Goal: Transaction & Acquisition: Purchase product/service

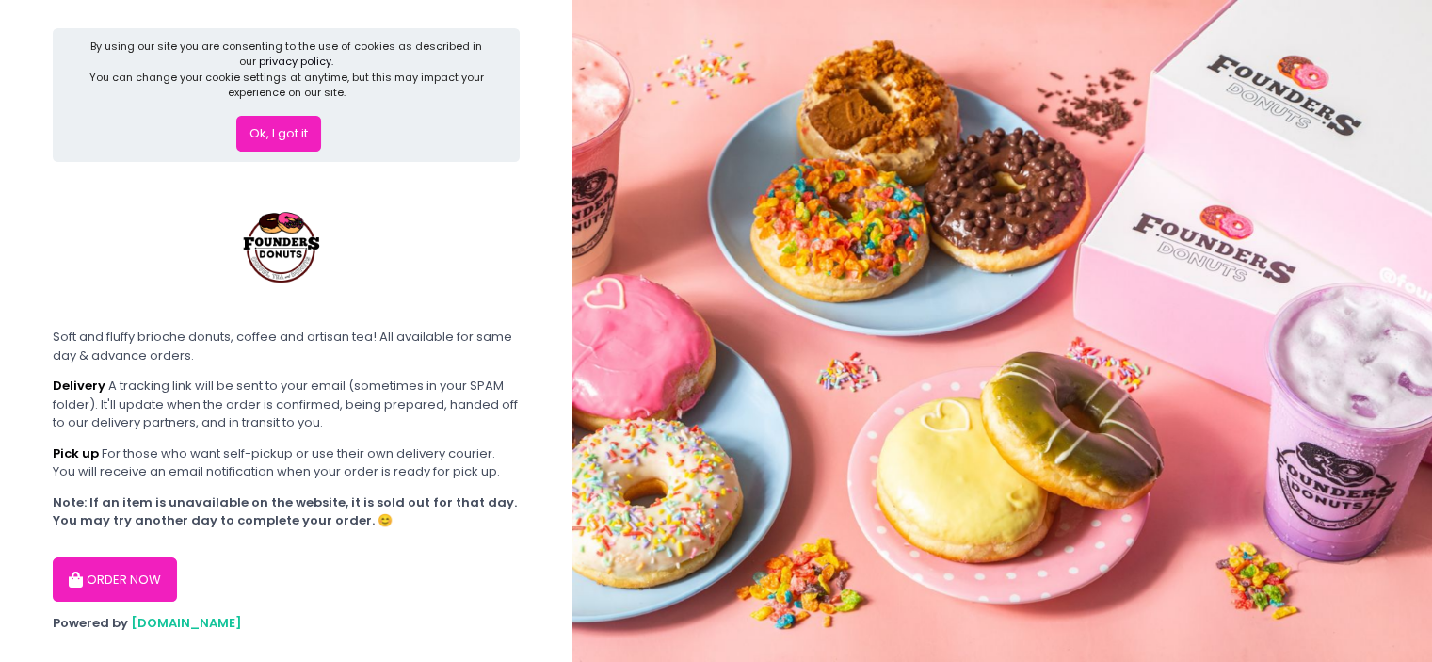
click at [95, 575] on button "ORDER NOW" at bounding box center [115, 579] width 124 height 45
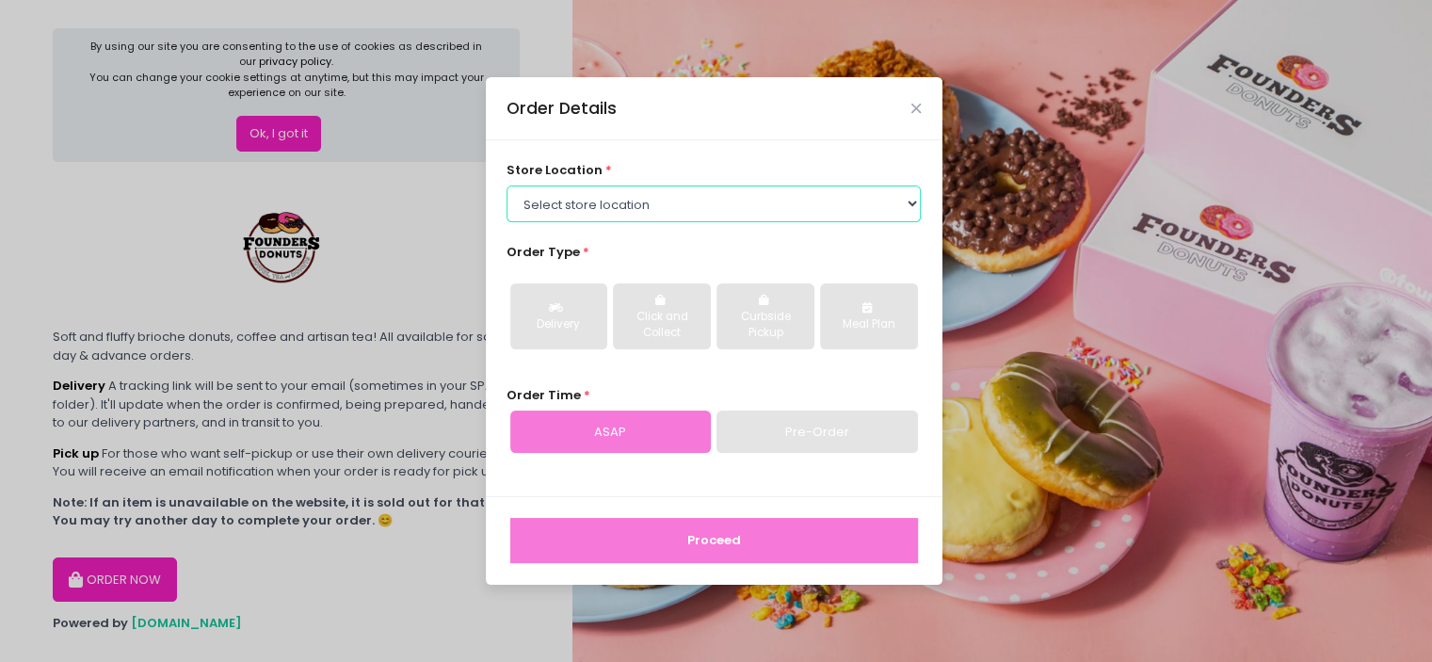
click at [764, 212] on select "Select store location Founders Donuts - [PERSON_NAME] Founders Donuts - [GEOGRA…" at bounding box center [714, 203] width 414 height 36
select select "65e656aa55db7c7b23c3a32e"
click at [507, 185] on select "Select store location Founders Donuts - [PERSON_NAME] Founders Donuts - [GEOGRA…" at bounding box center [714, 203] width 414 height 36
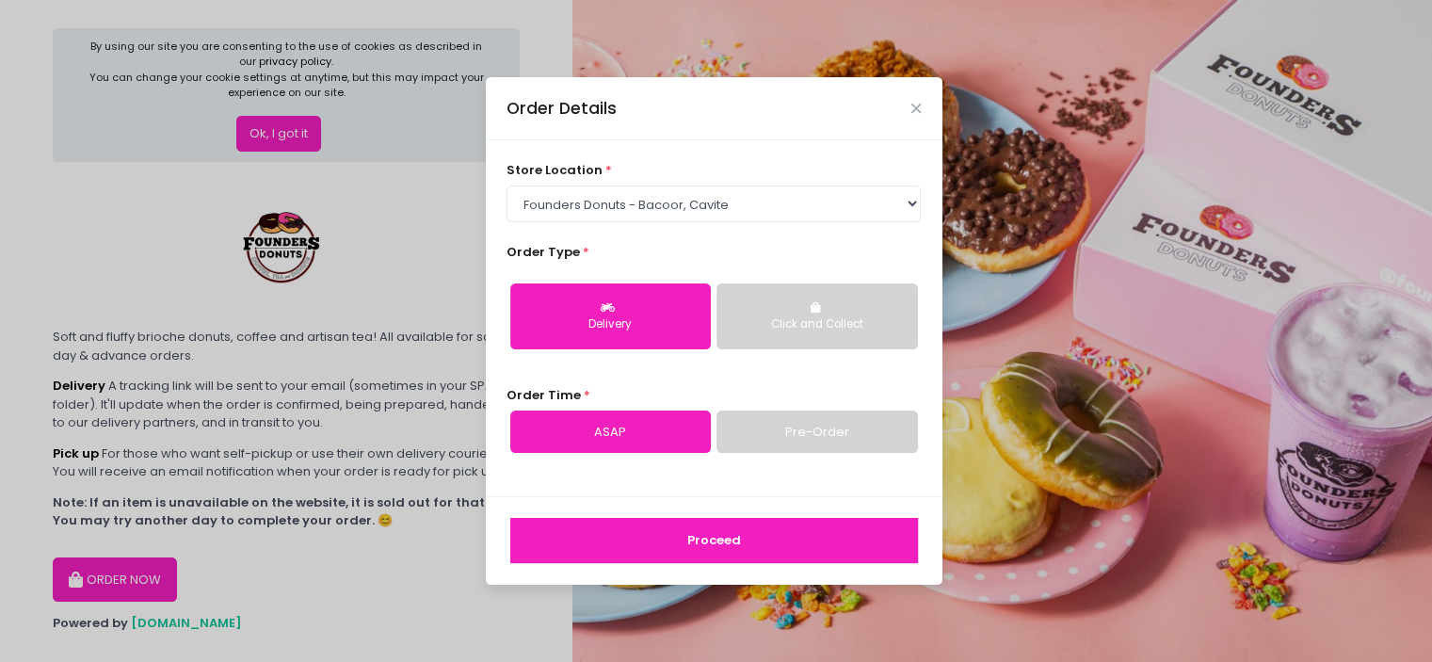
click at [620, 326] on div "Delivery" at bounding box center [610, 324] width 174 height 17
click at [678, 541] on button "Proceed" at bounding box center [714, 540] width 408 height 45
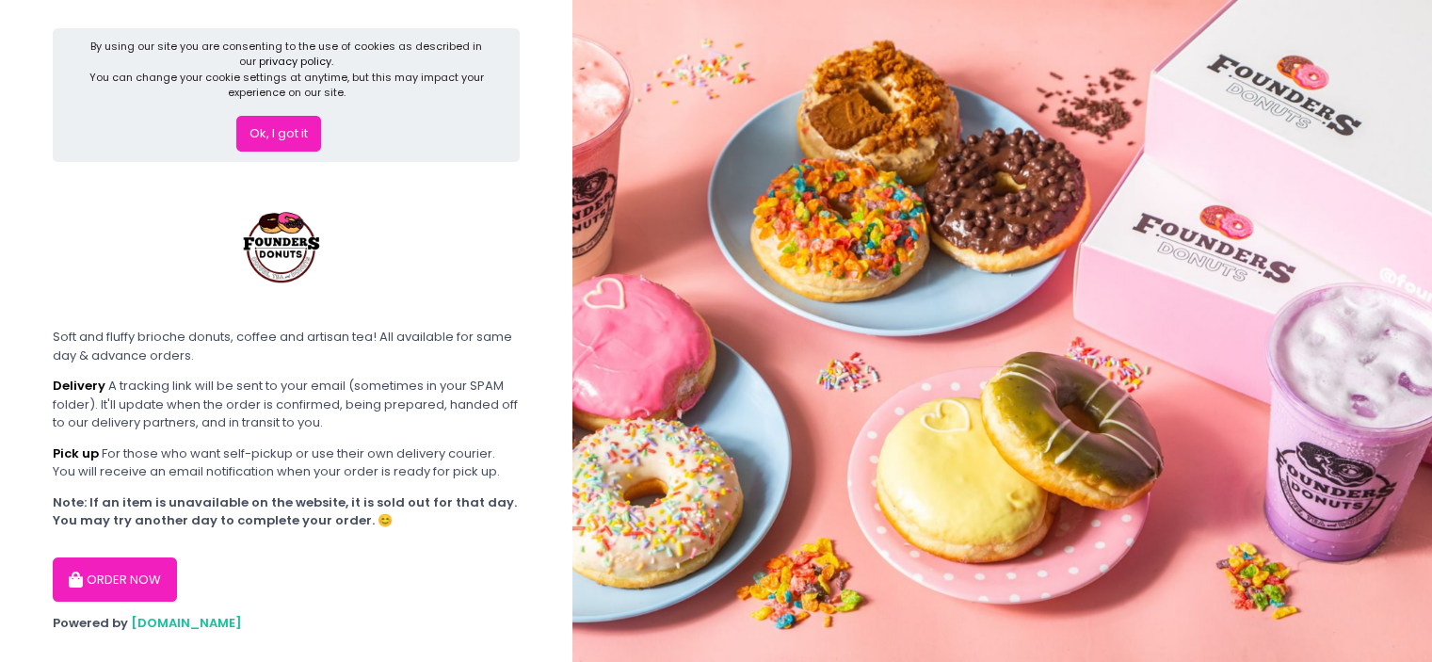
click at [134, 570] on button "ORDER NOW" at bounding box center [115, 579] width 124 height 45
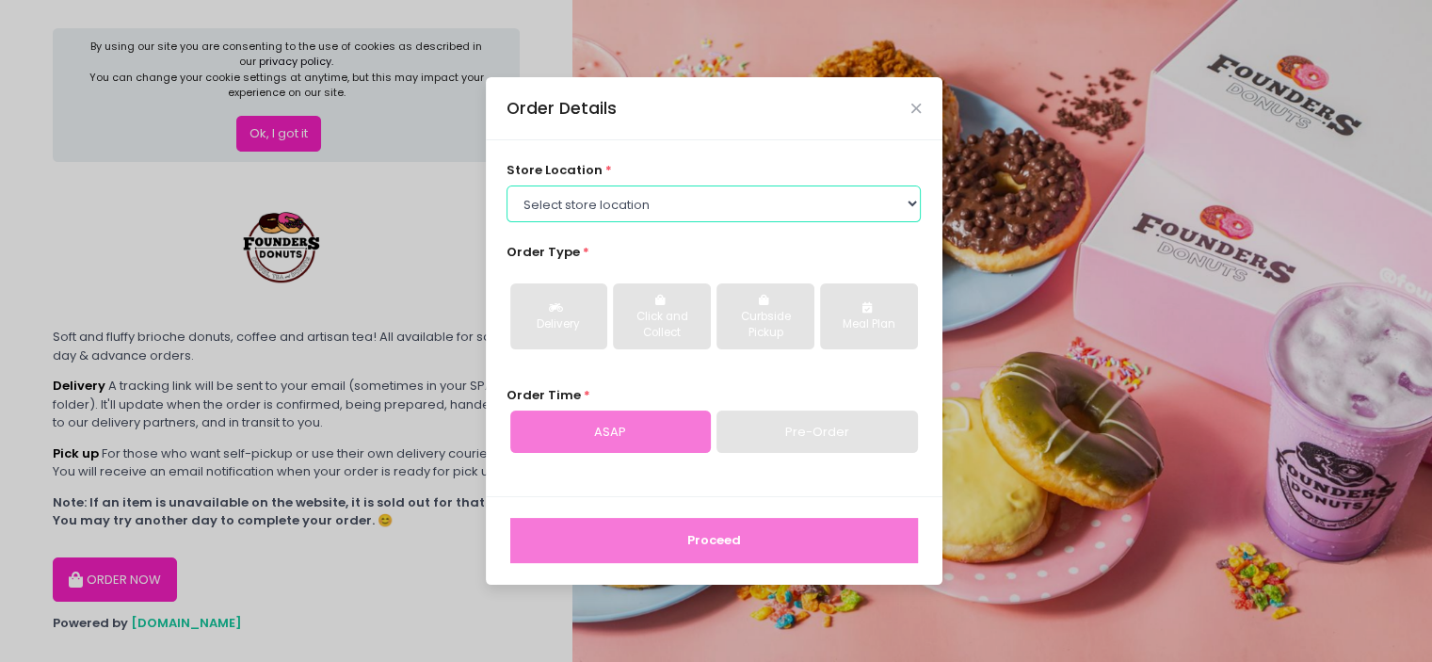
click at [610, 206] on select "Select store location Founders Donuts - [PERSON_NAME] Founders Donuts - [GEOGRA…" at bounding box center [714, 203] width 414 height 36
select select "65e656aa55db7c7b23c3a32e"
click at [507, 185] on select "Select store location Founders Donuts - [PERSON_NAME] Founders Donuts - [GEOGRA…" at bounding box center [714, 203] width 414 height 36
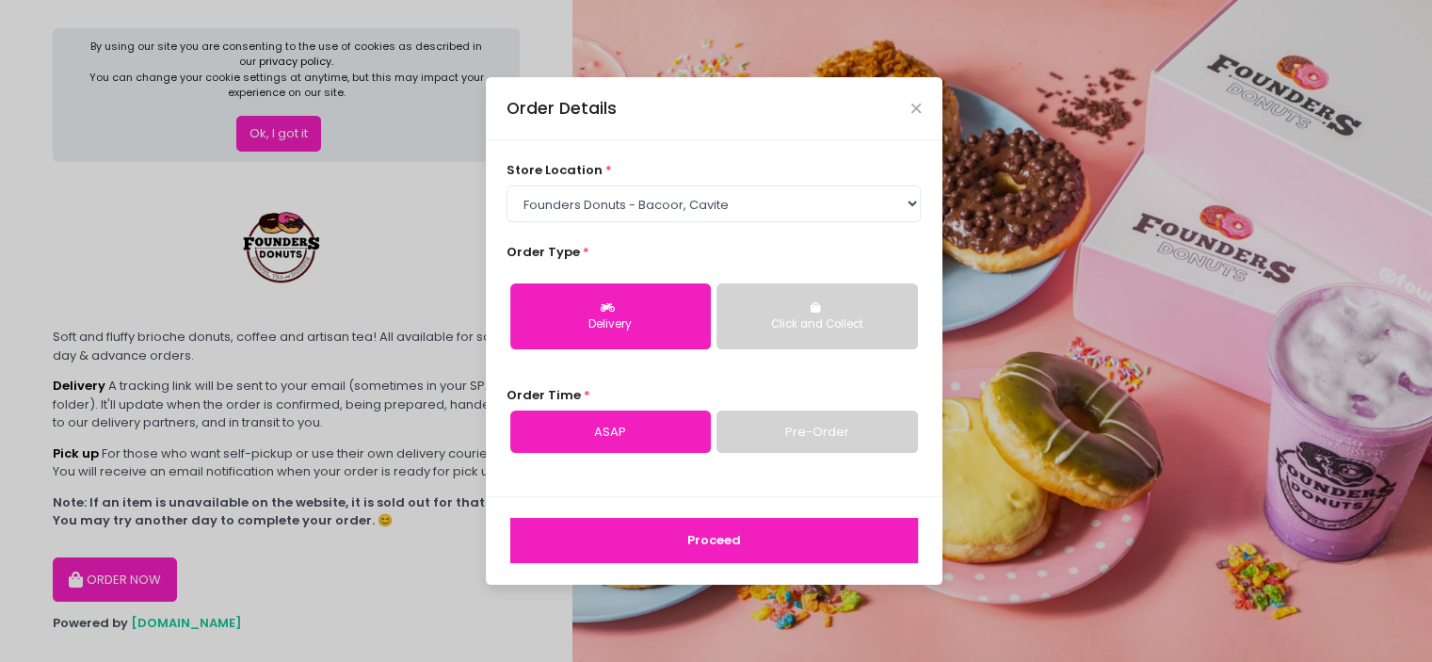
click at [854, 318] on div "Click and Collect" at bounding box center [817, 324] width 174 height 17
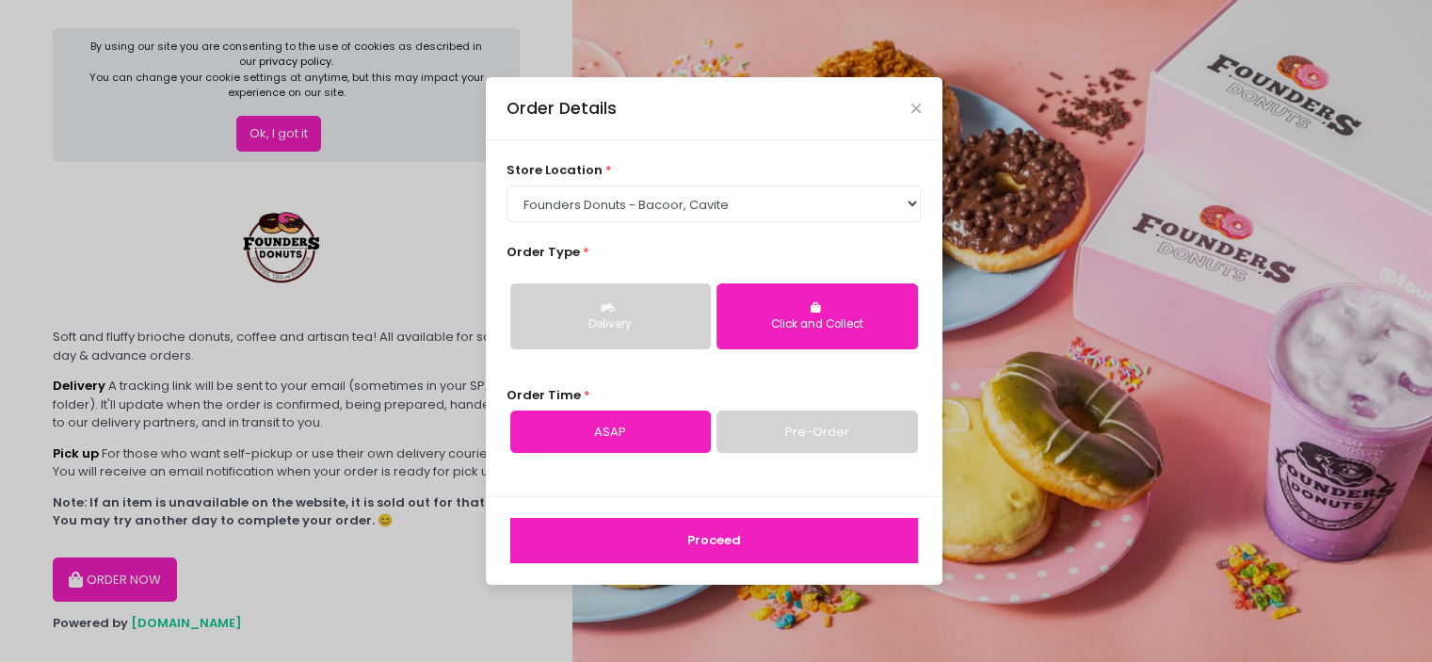
click at [659, 335] on button "Delivery" at bounding box center [610, 316] width 201 height 66
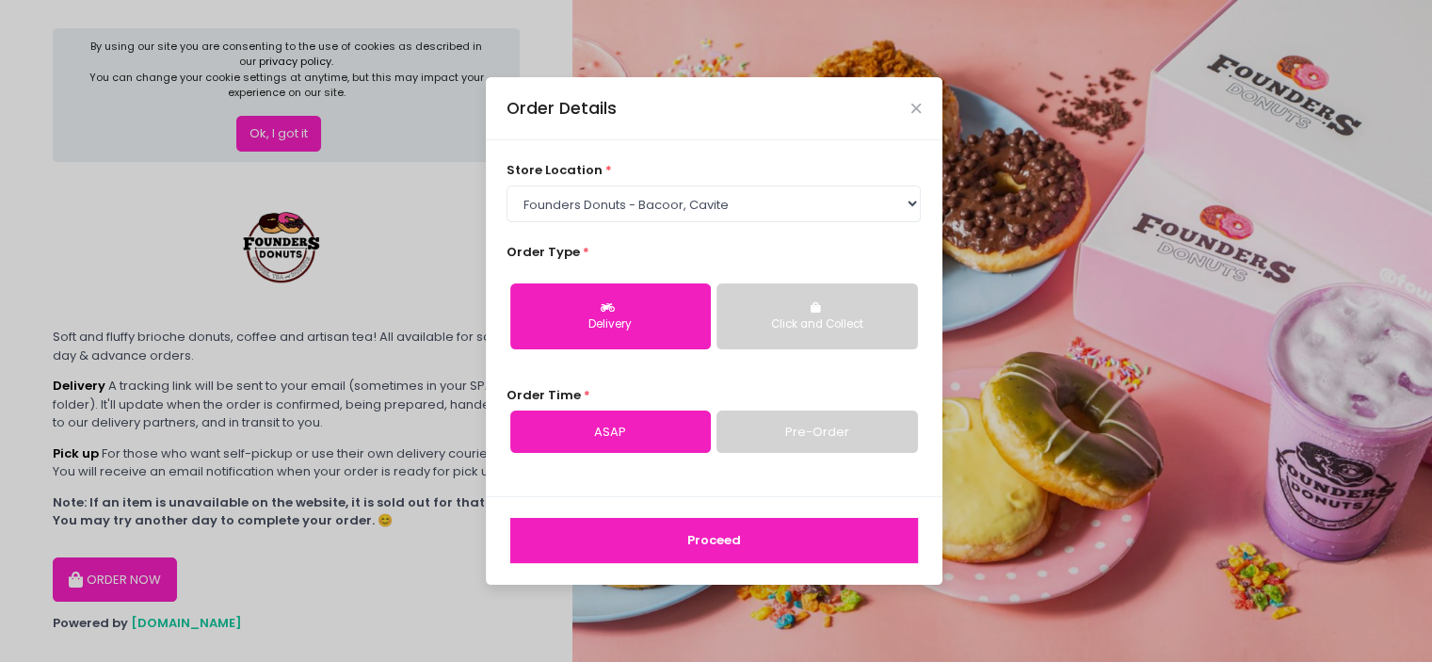
click at [768, 538] on button "Proceed" at bounding box center [714, 540] width 408 height 45
